Goal: Check status: Check status

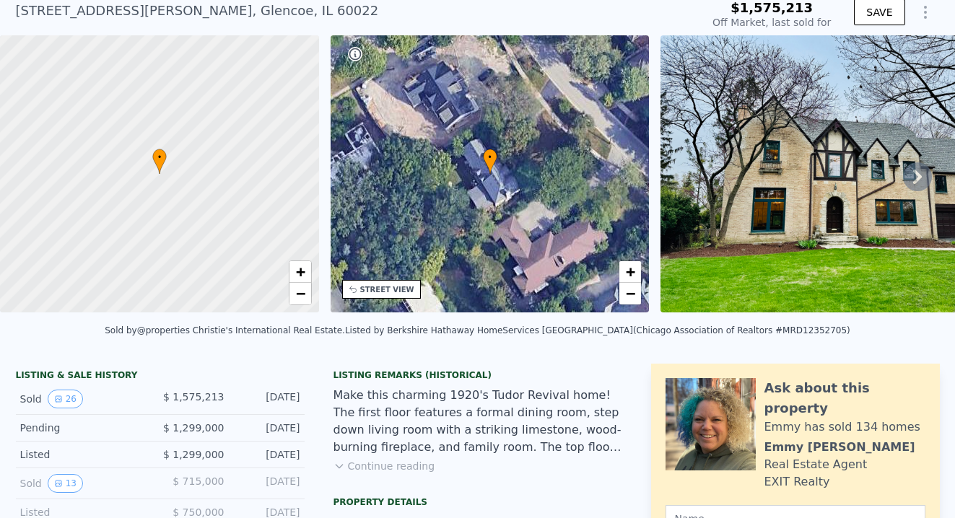
scroll to position [209, 0]
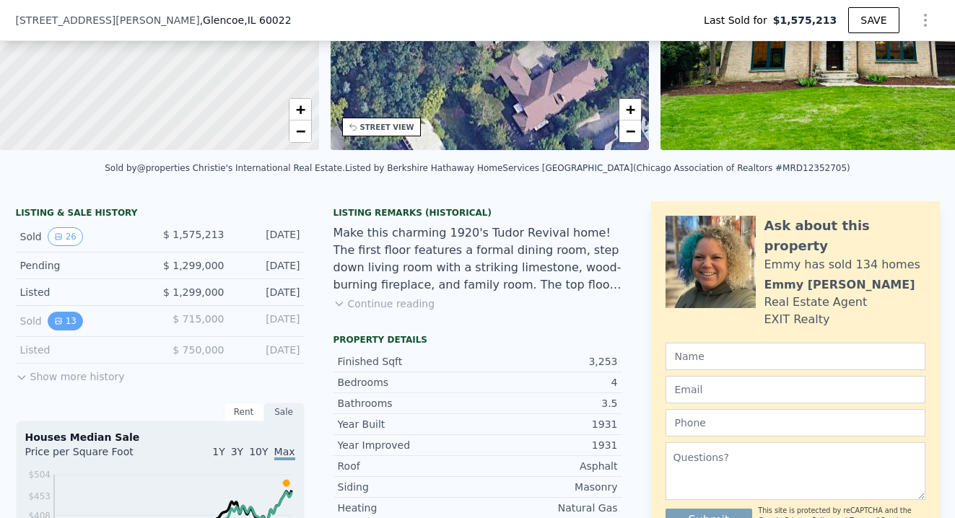
click at [65, 319] on button "13" at bounding box center [65, 321] width 35 height 19
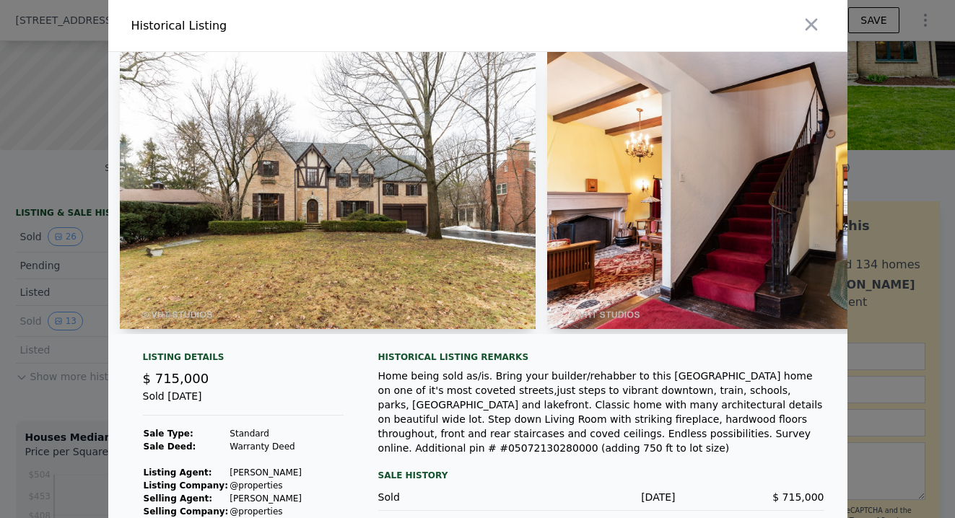
click at [319, 191] on img at bounding box center [328, 190] width 416 height 277
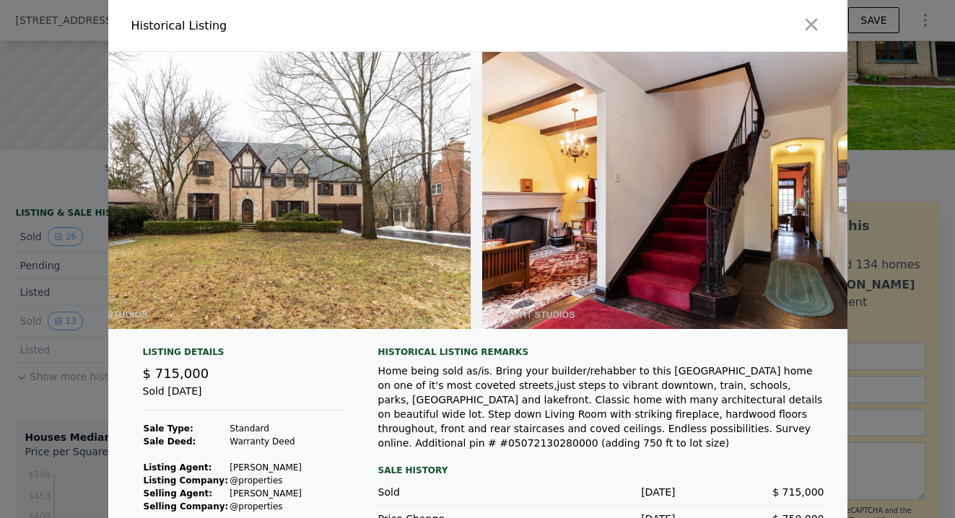
scroll to position [0, 0]
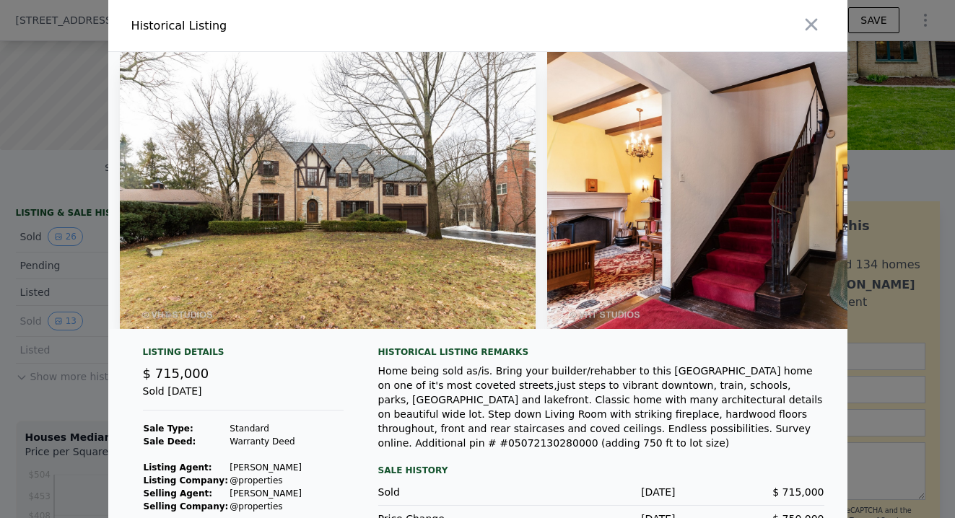
click at [172, 209] on img at bounding box center [328, 190] width 416 height 277
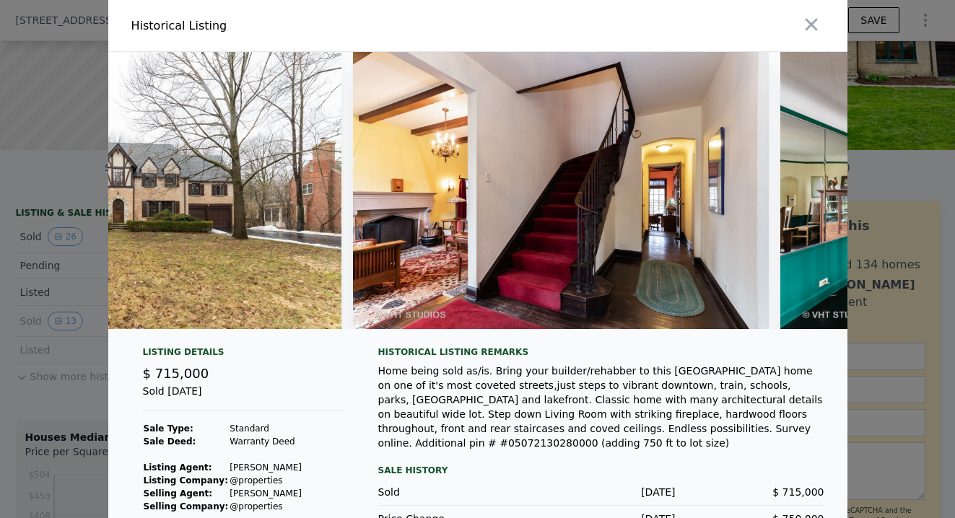
scroll to position [0, 199]
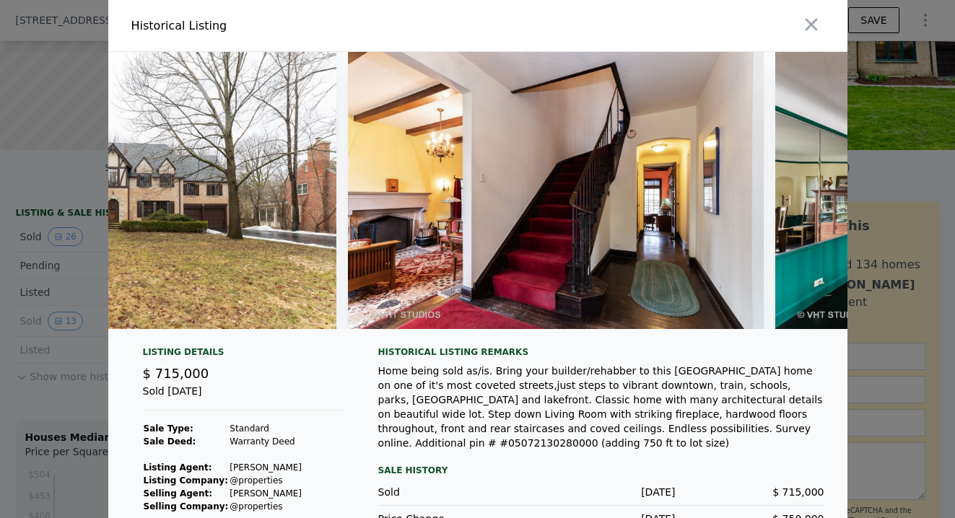
type input "$ 2,152,000"
type input "$ 310,610"
click at [571, 195] on img at bounding box center [556, 190] width 416 height 277
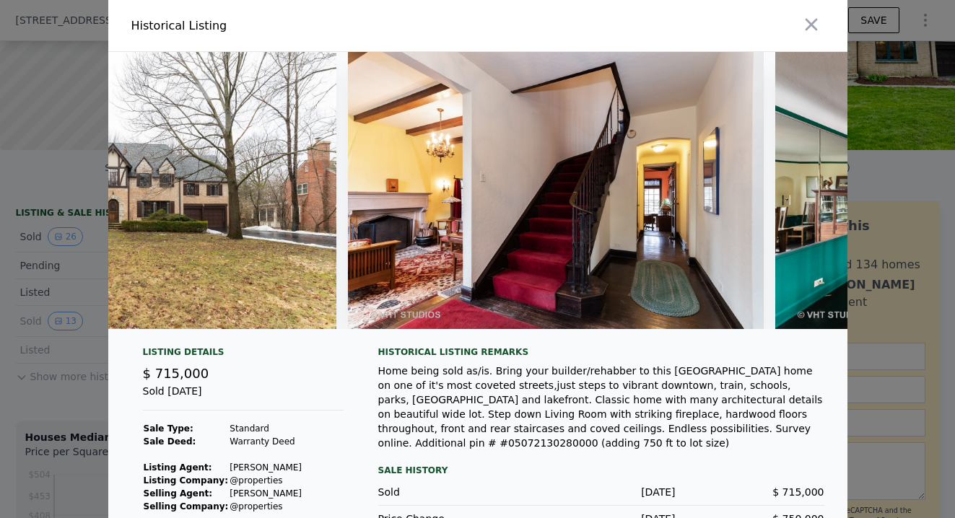
click at [571, 195] on img at bounding box center [556, 190] width 416 height 277
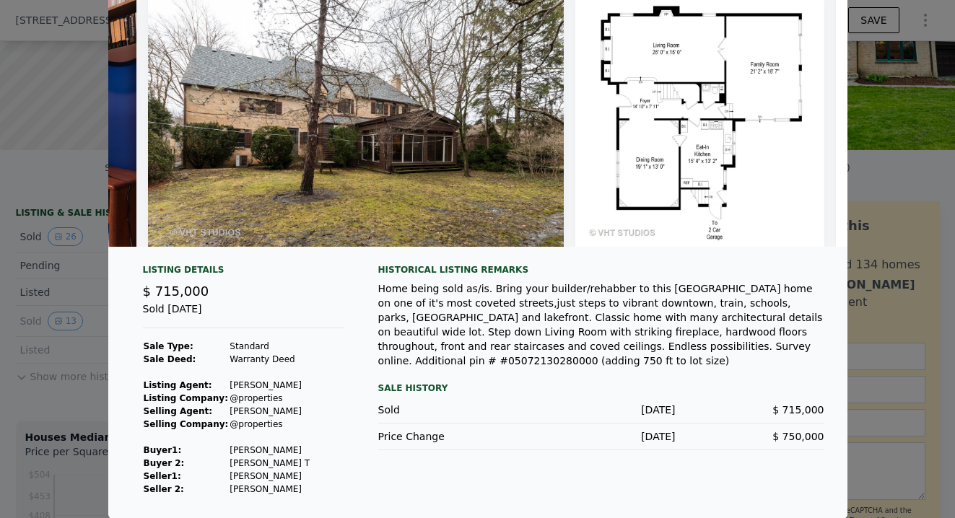
scroll to position [0, 0]
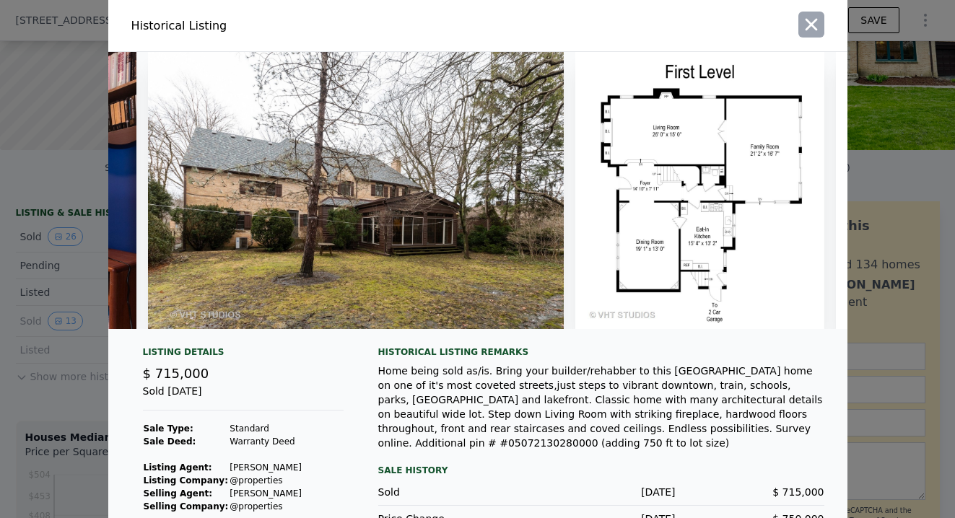
click at [807, 20] on icon "button" at bounding box center [811, 25] width 12 height 12
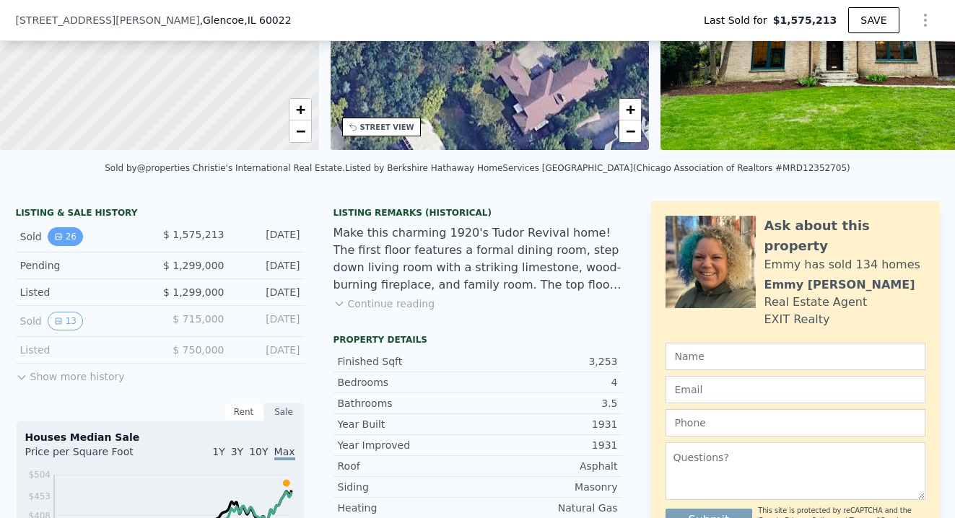
click at [59, 235] on icon "View historical data" at bounding box center [59, 237] width 6 height 6
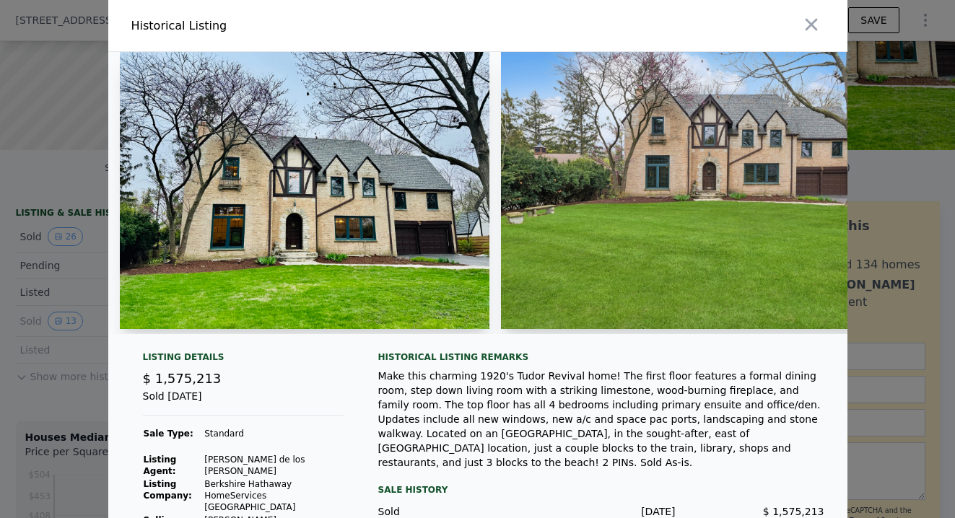
click at [309, 216] on img at bounding box center [305, 190] width 370 height 277
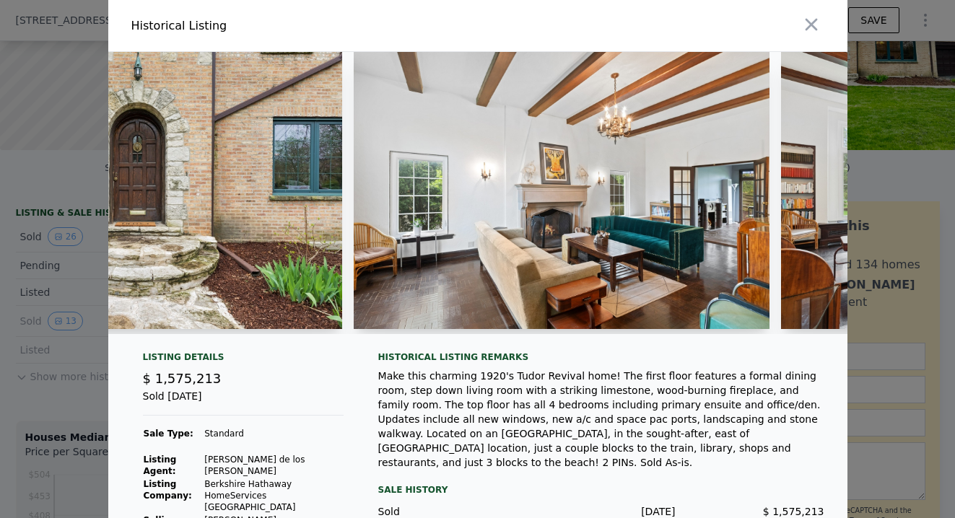
scroll to position [0, 1005]
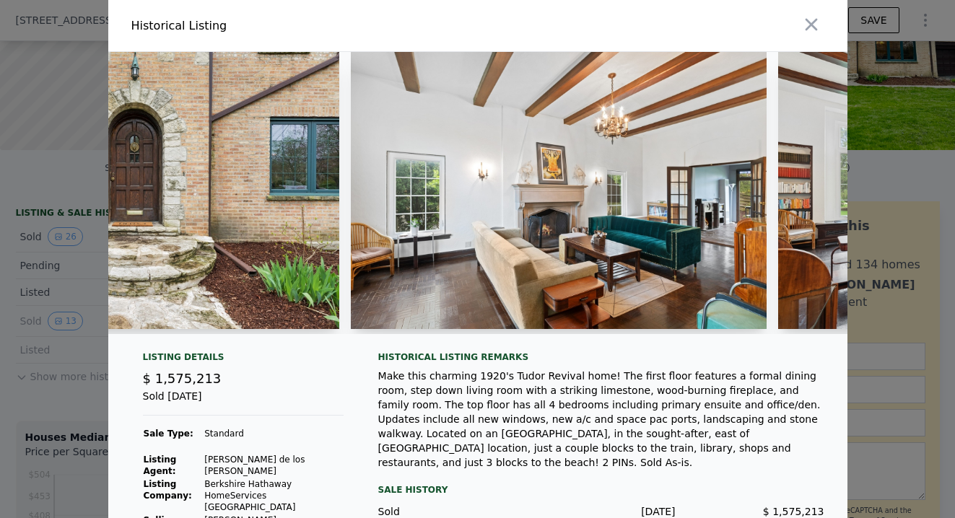
click at [461, 197] on img at bounding box center [559, 190] width 416 height 277
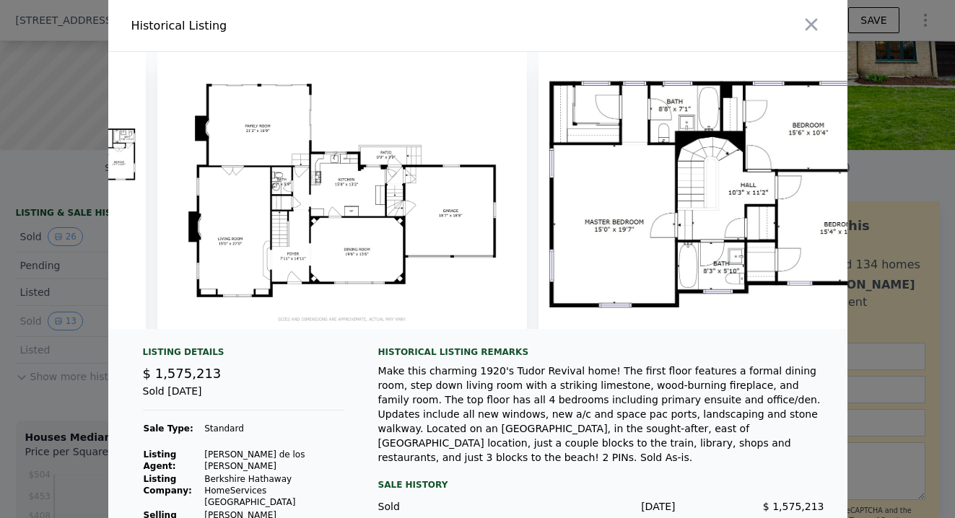
scroll to position [1, 0]
click at [801, 31] on icon "button" at bounding box center [811, 24] width 20 height 20
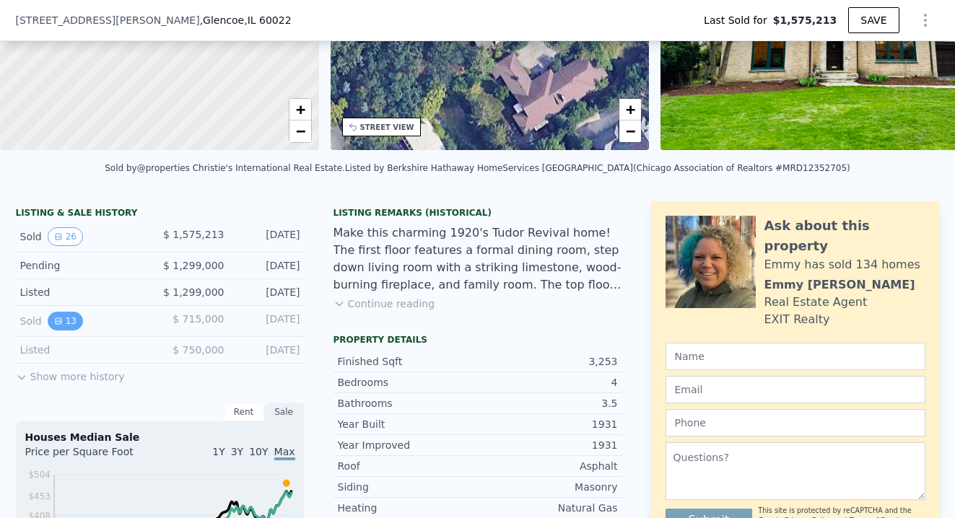
click at [67, 318] on button "13" at bounding box center [65, 321] width 35 height 19
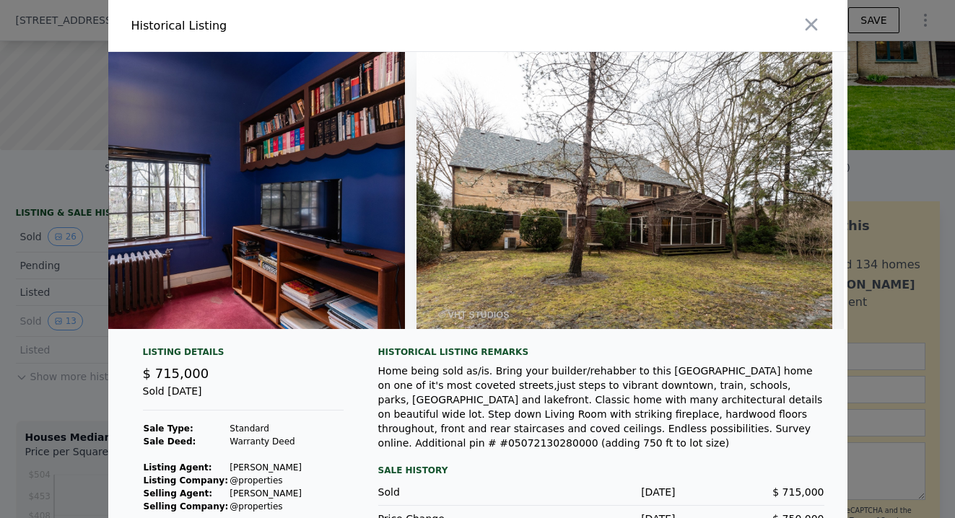
scroll to position [0, 4322]
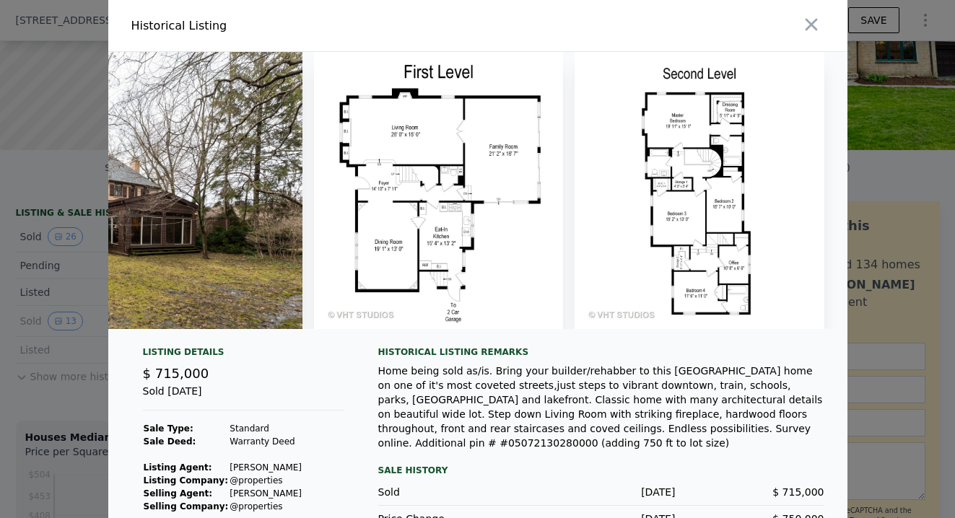
click at [186, 193] on img at bounding box center [95, 190] width 416 height 277
click at [53, 191] on div at bounding box center [477, 259] width 955 height 518
